Goal: Task Accomplishment & Management: Manage account settings

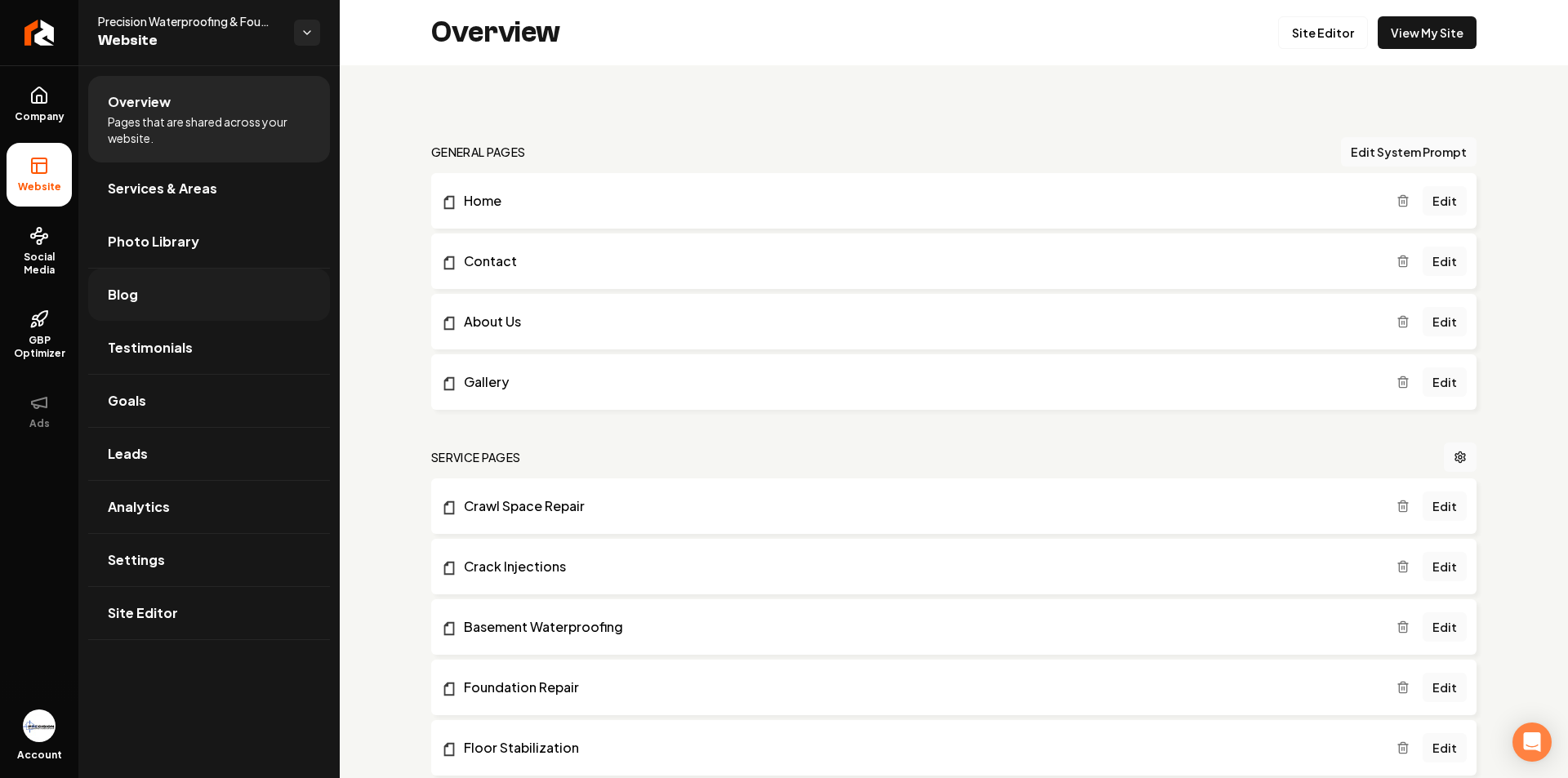
scroll to position [164, 0]
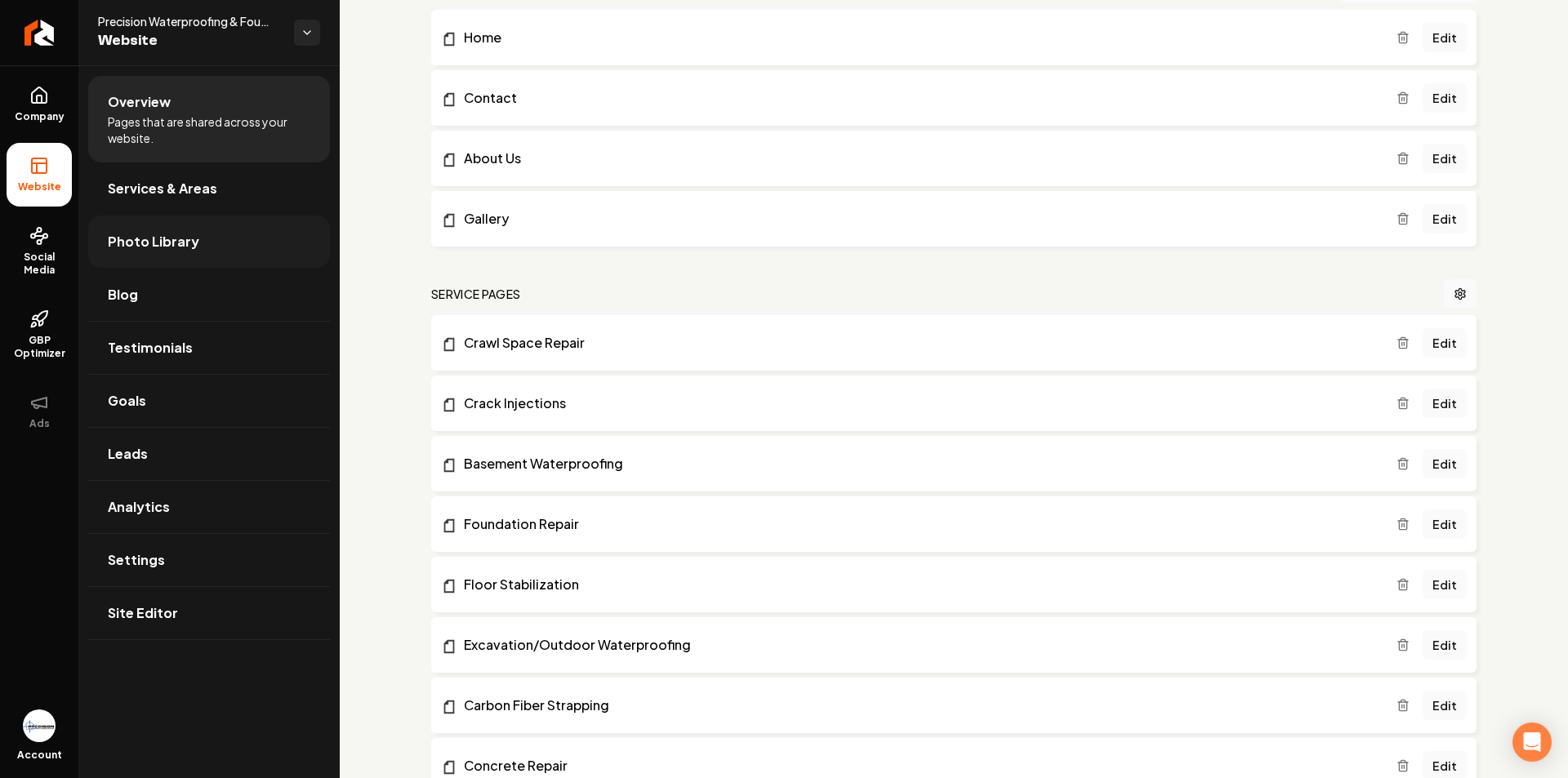
click at [170, 239] on span "Photo Library" at bounding box center [153, 241] width 92 height 20
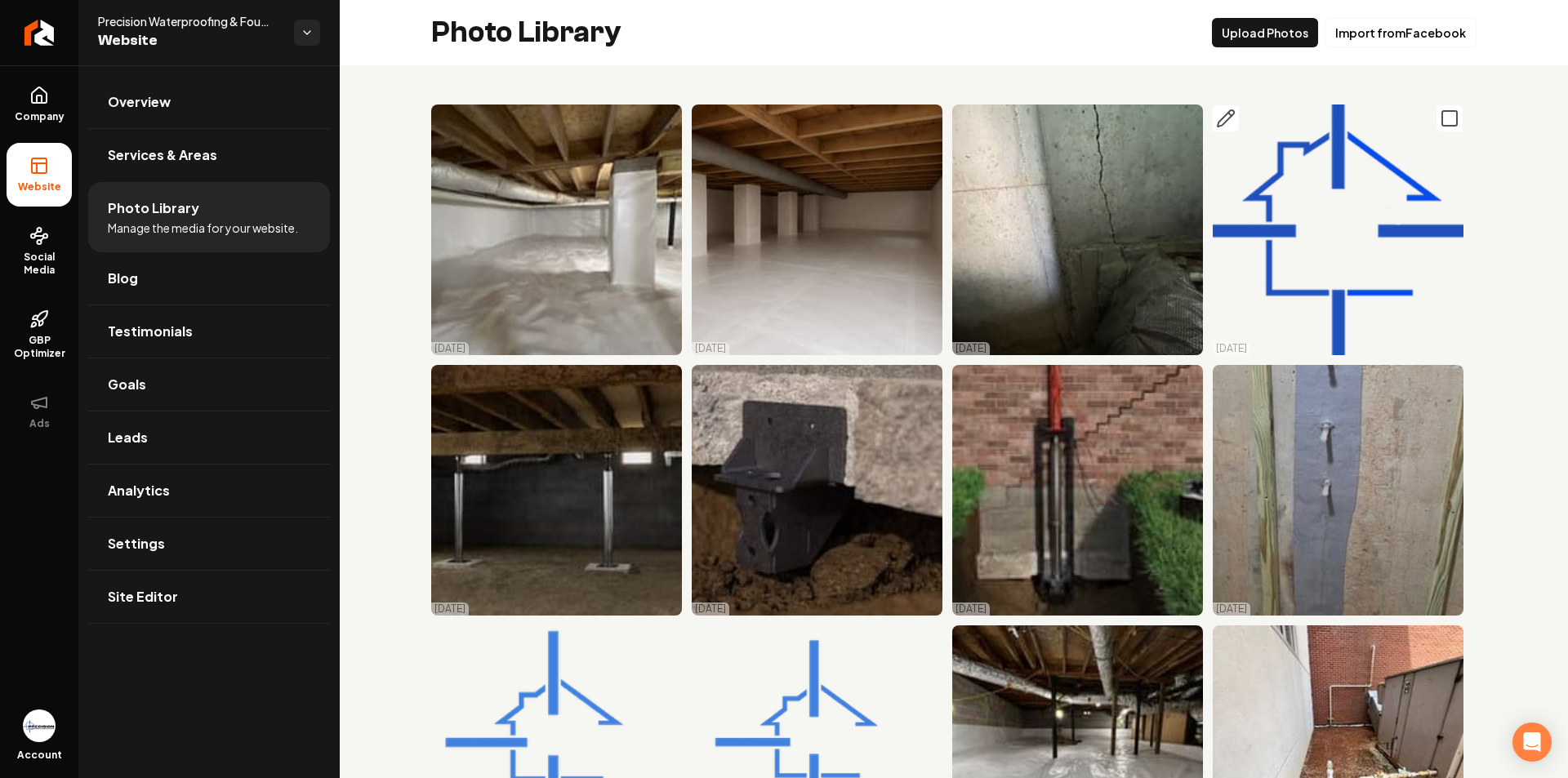
click at [1292, 240] on img "Main content area" at bounding box center [1337, 230] width 251 height 251
click at [1318, 211] on img "Main content area" at bounding box center [1337, 230] width 251 height 251
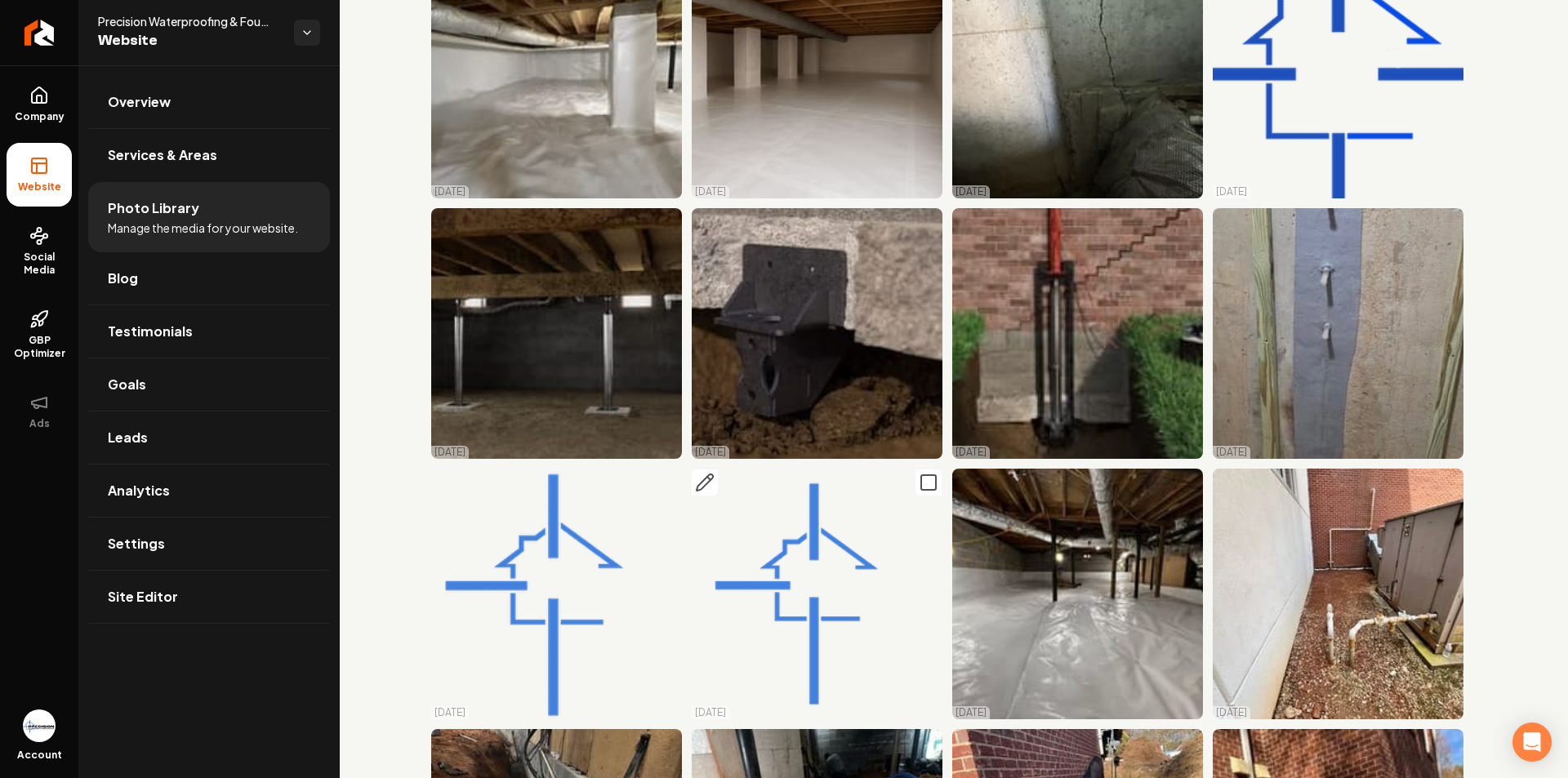
scroll to position [164, 0]
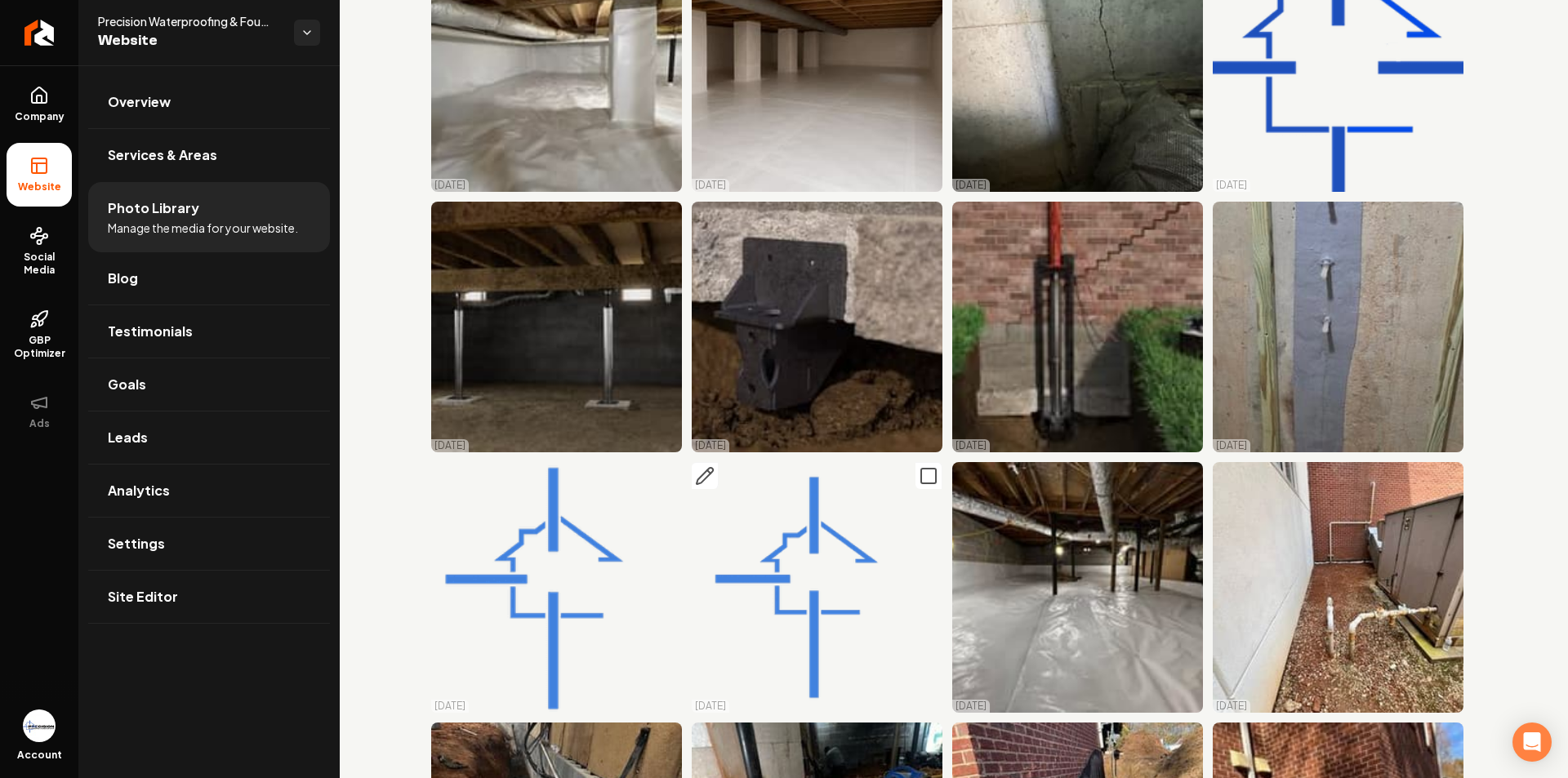
click at [699, 471] on icon "Main content area" at bounding box center [705, 475] width 20 height 20
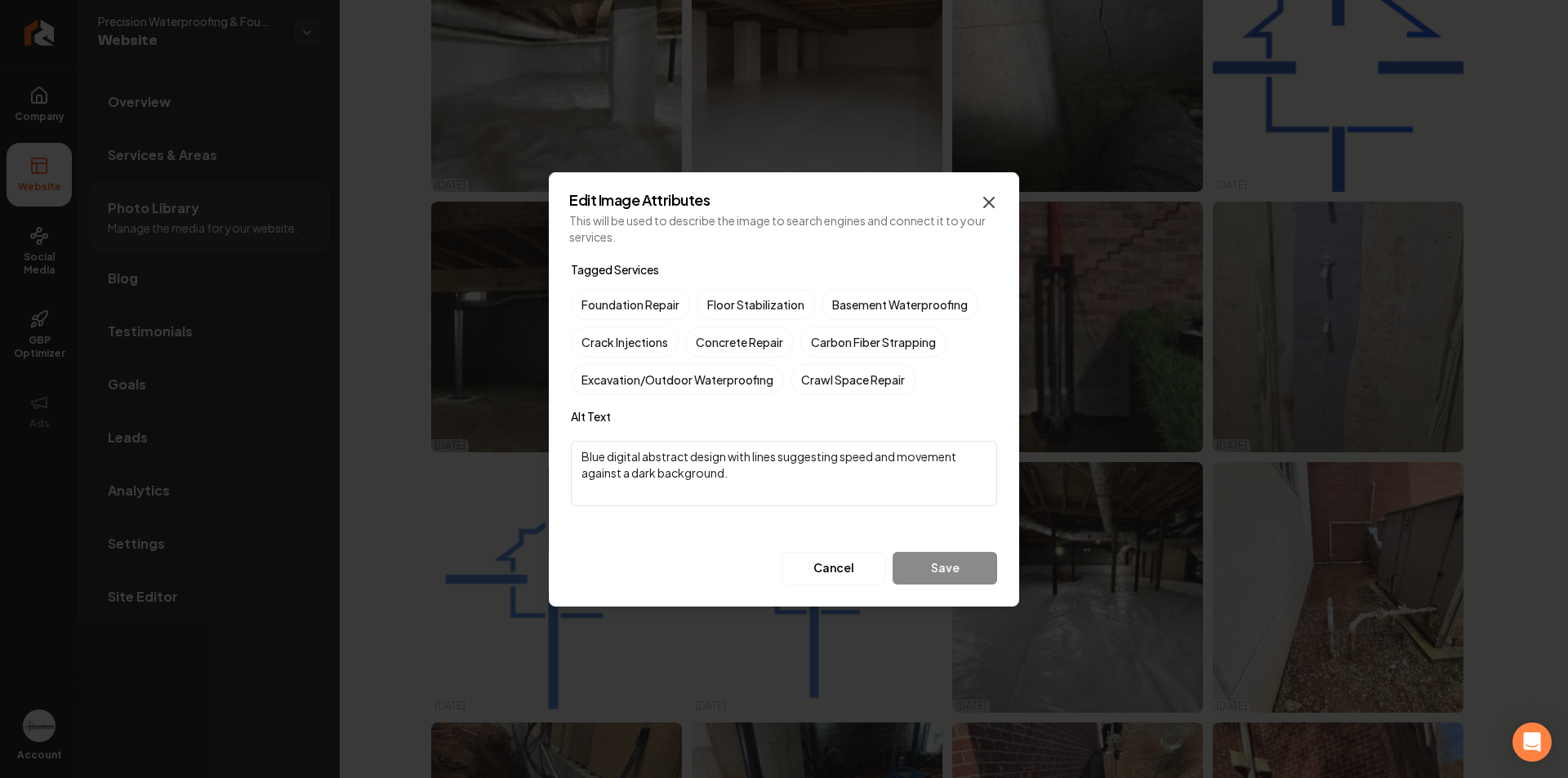
click at [987, 195] on icon "button" at bounding box center [988, 202] width 20 height 20
